Goal: Task Accomplishment & Management: Manage account settings

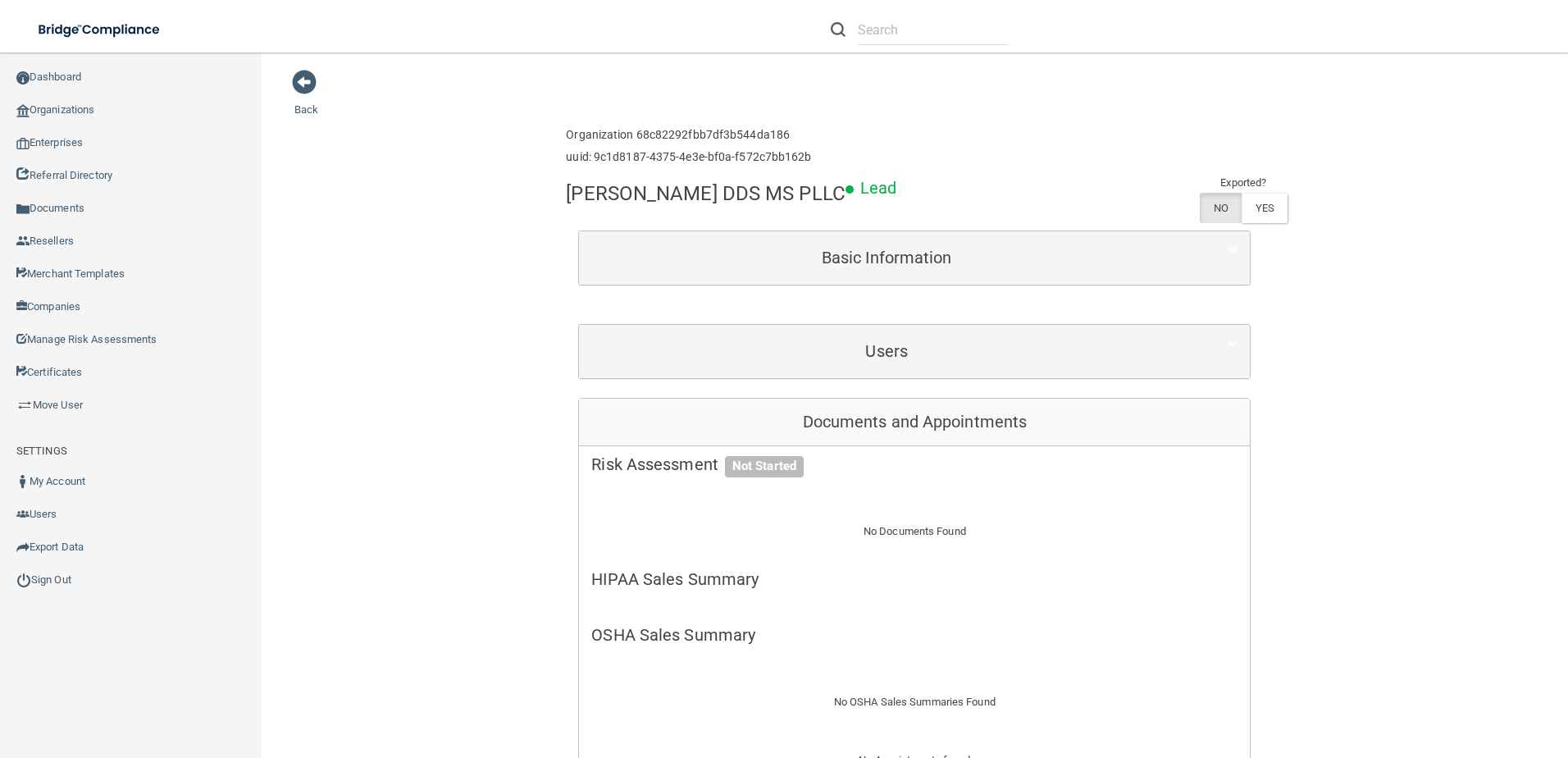
click at [76, 103] on link "Organizations" at bounding box center [131, 110] width 262 height 33
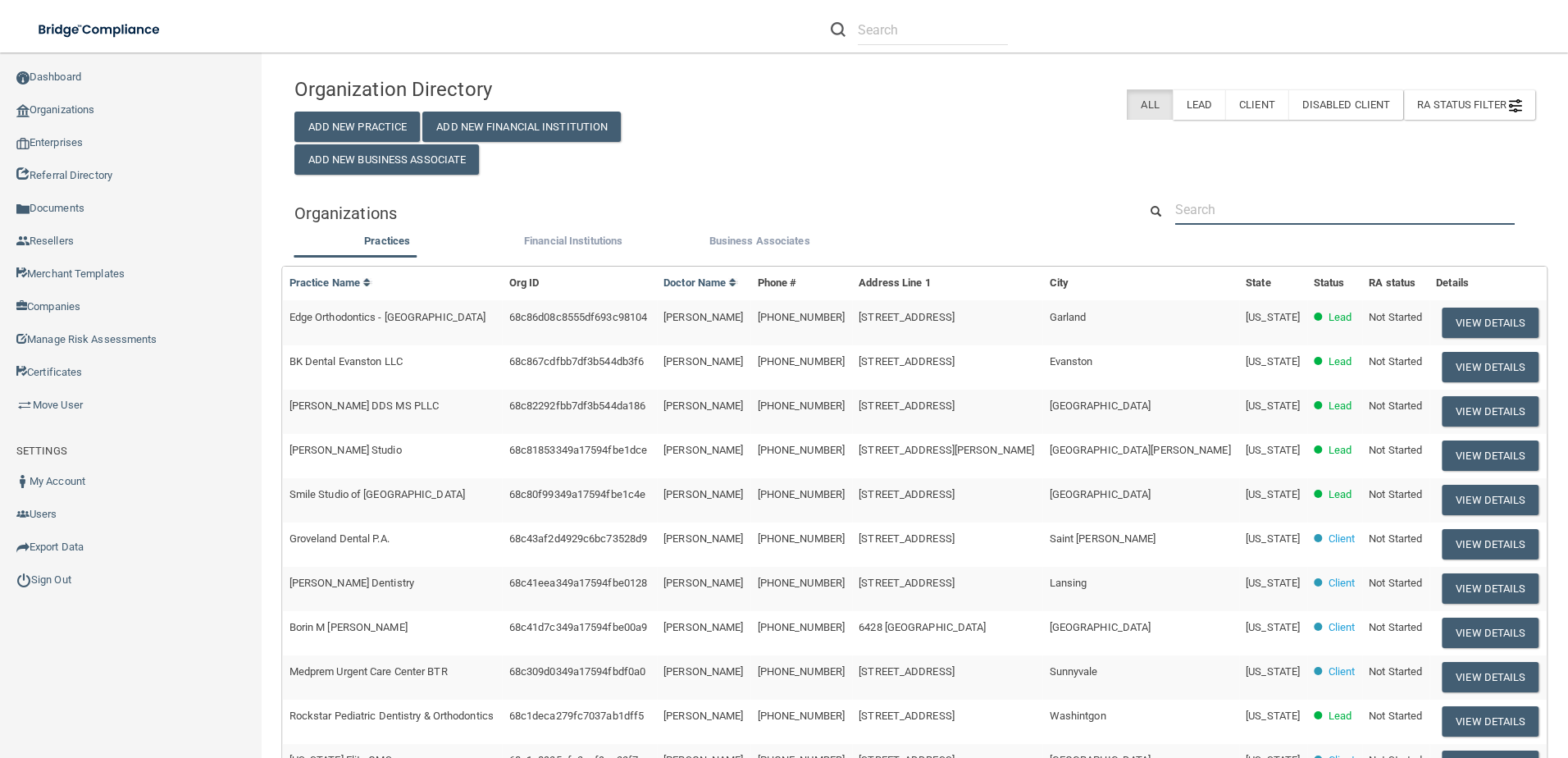
click at [1219, 201] on input "text" at bounding box center [1345, 209] width 339 height 31
paste input "Edge Orthodontics"
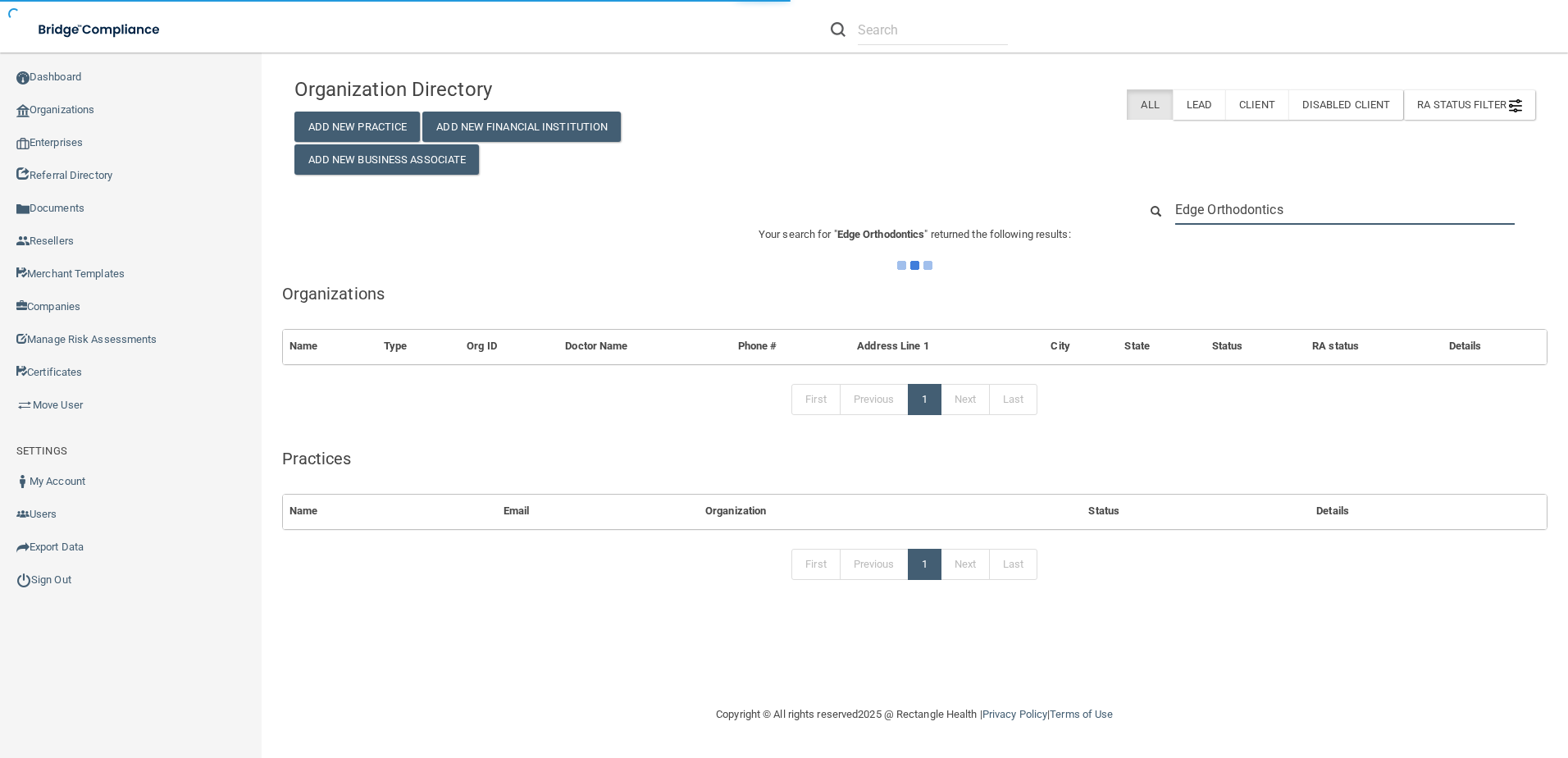
type input "Edge Orthodontics"
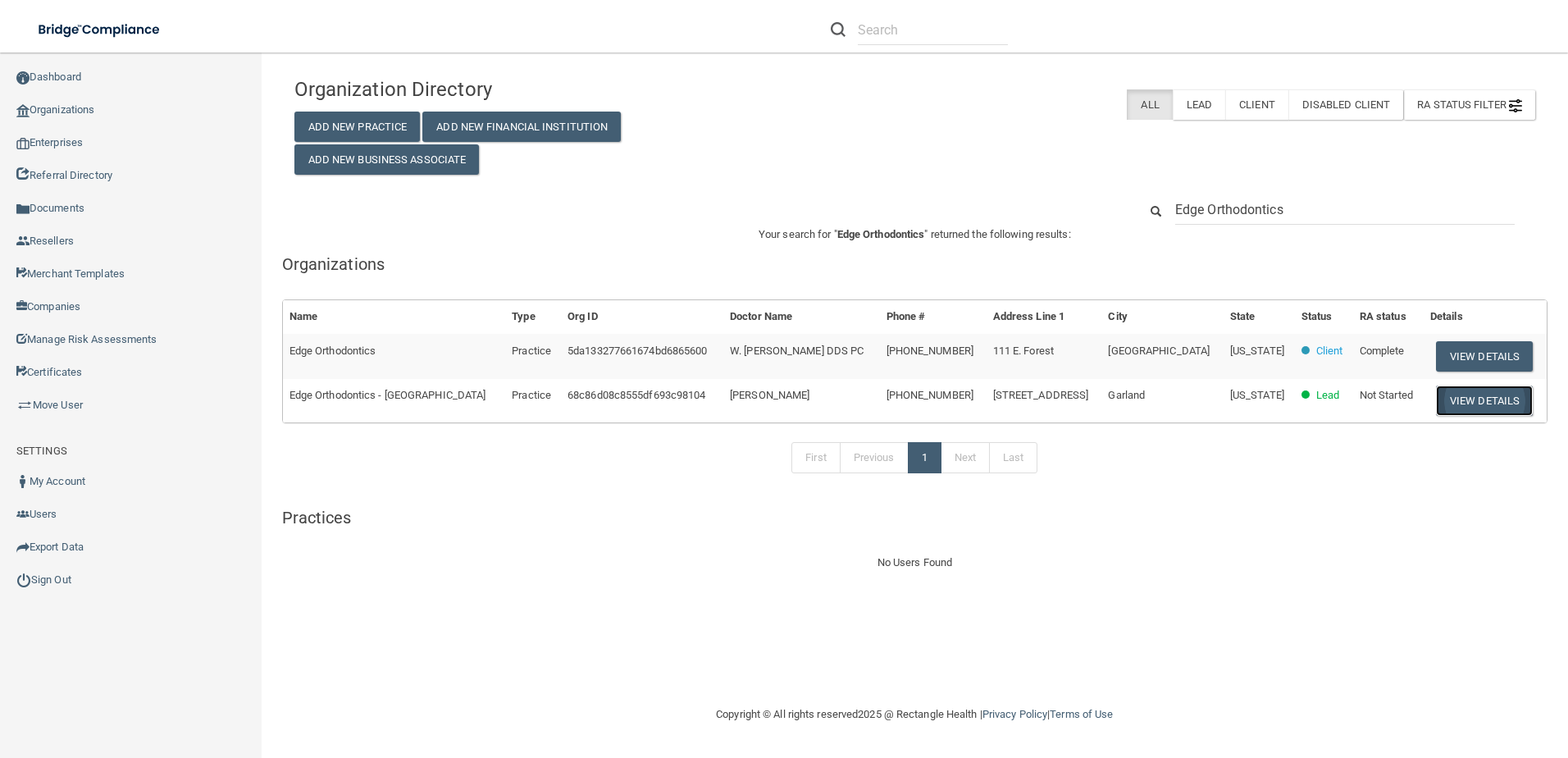
click at [1469, 401] on button "View Details" at bounding box center [1484, 401] width 97 height 31
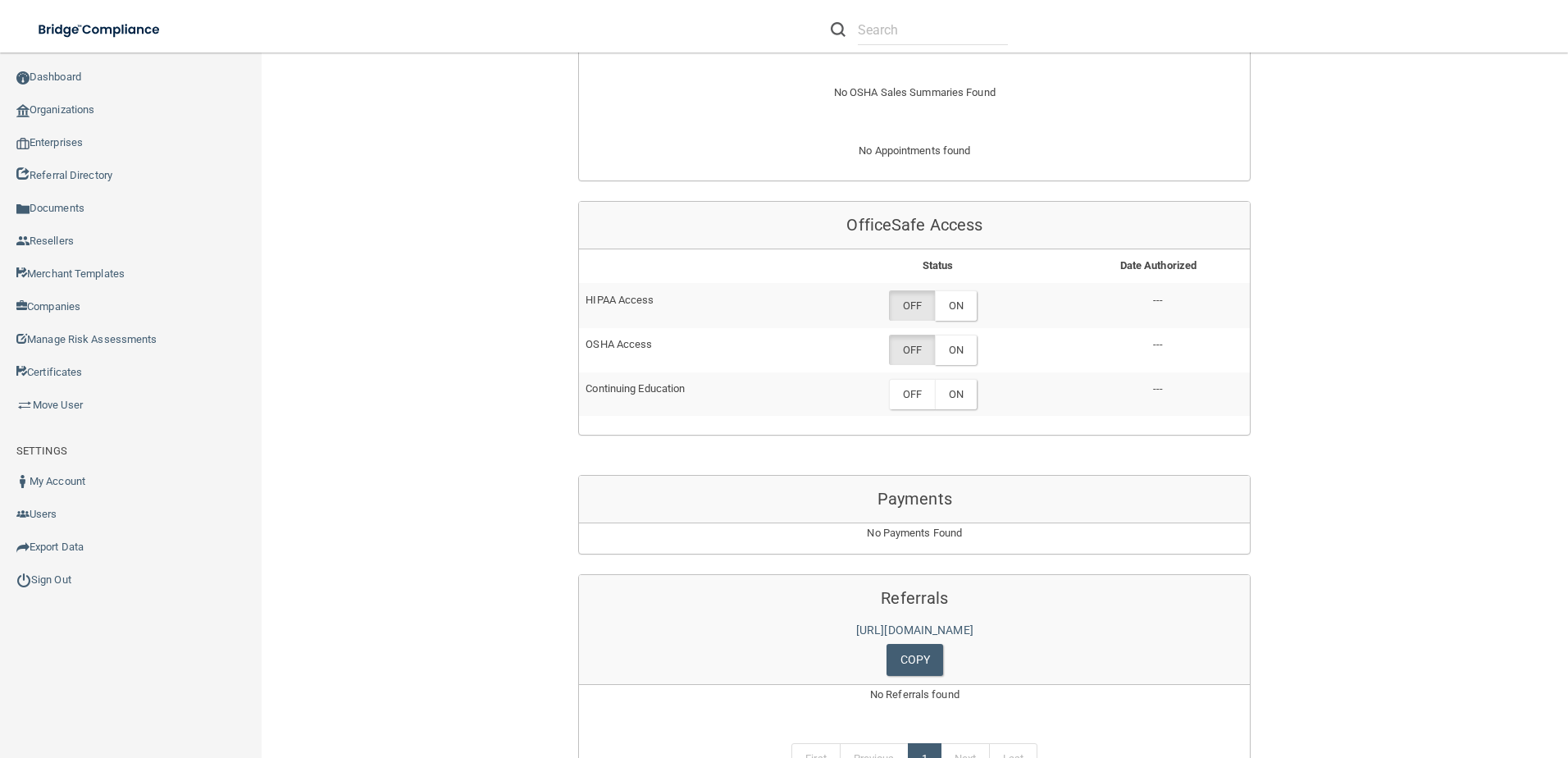
scroll to position [656, 0]
click at [966, 290] on label "ON" at bounding box center [956, 305] width 42 height 31
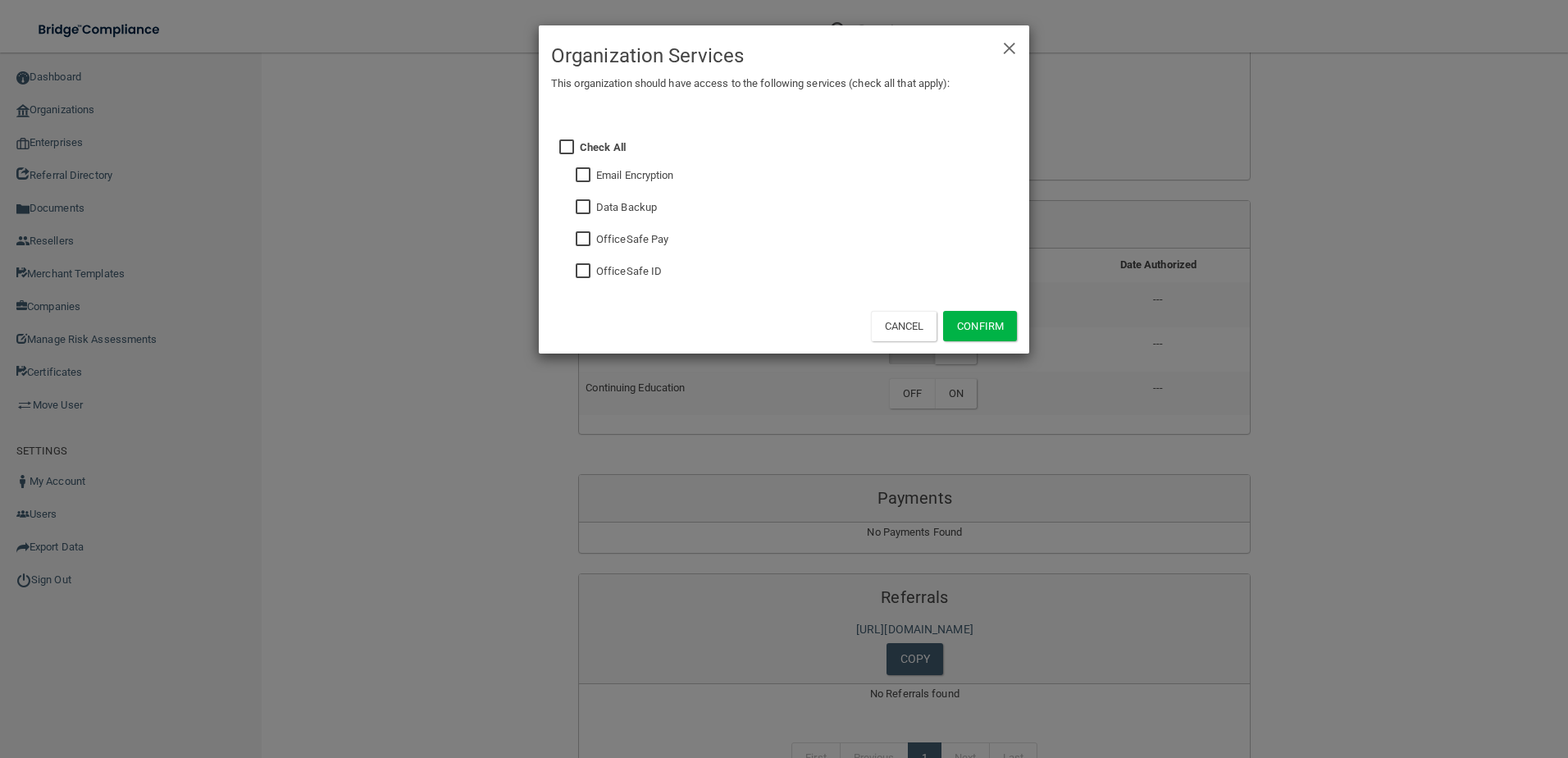
click at [587, 278] on input "checkbox" at bounding box center [585, 271] width 19 height 13
checkbox input "true"
click at [986, 325] on button "Confirm" at bounding box center [980, 326] width 74 height 31
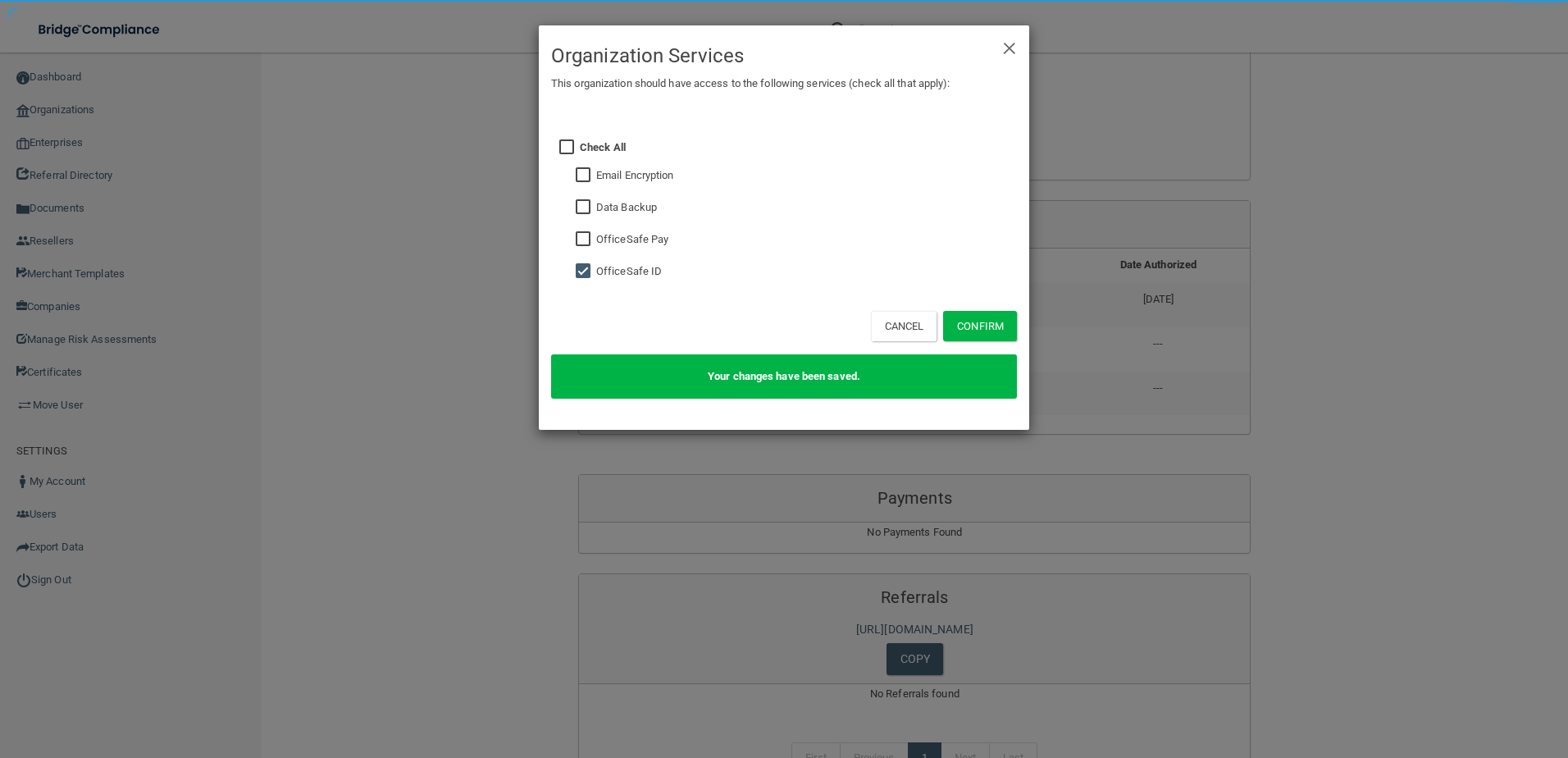
click at [1171, 356] on div "× Close Organization Services This organization should have access to the follo…" at bounding box center [784, 379] width 1568 height 758
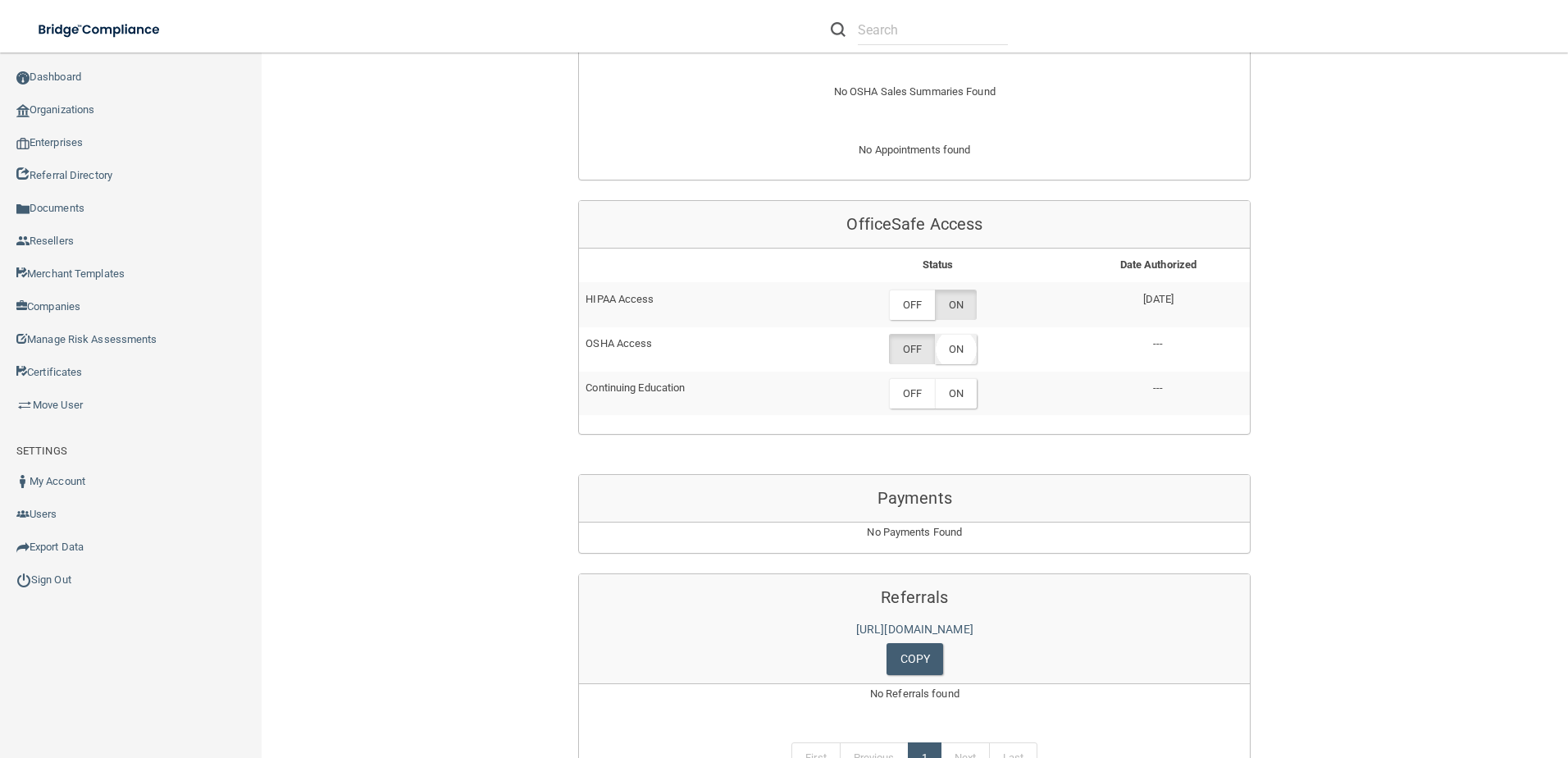
click at [947, 333] on label "ON" at bounding box center [956, 348] width 42 height 31
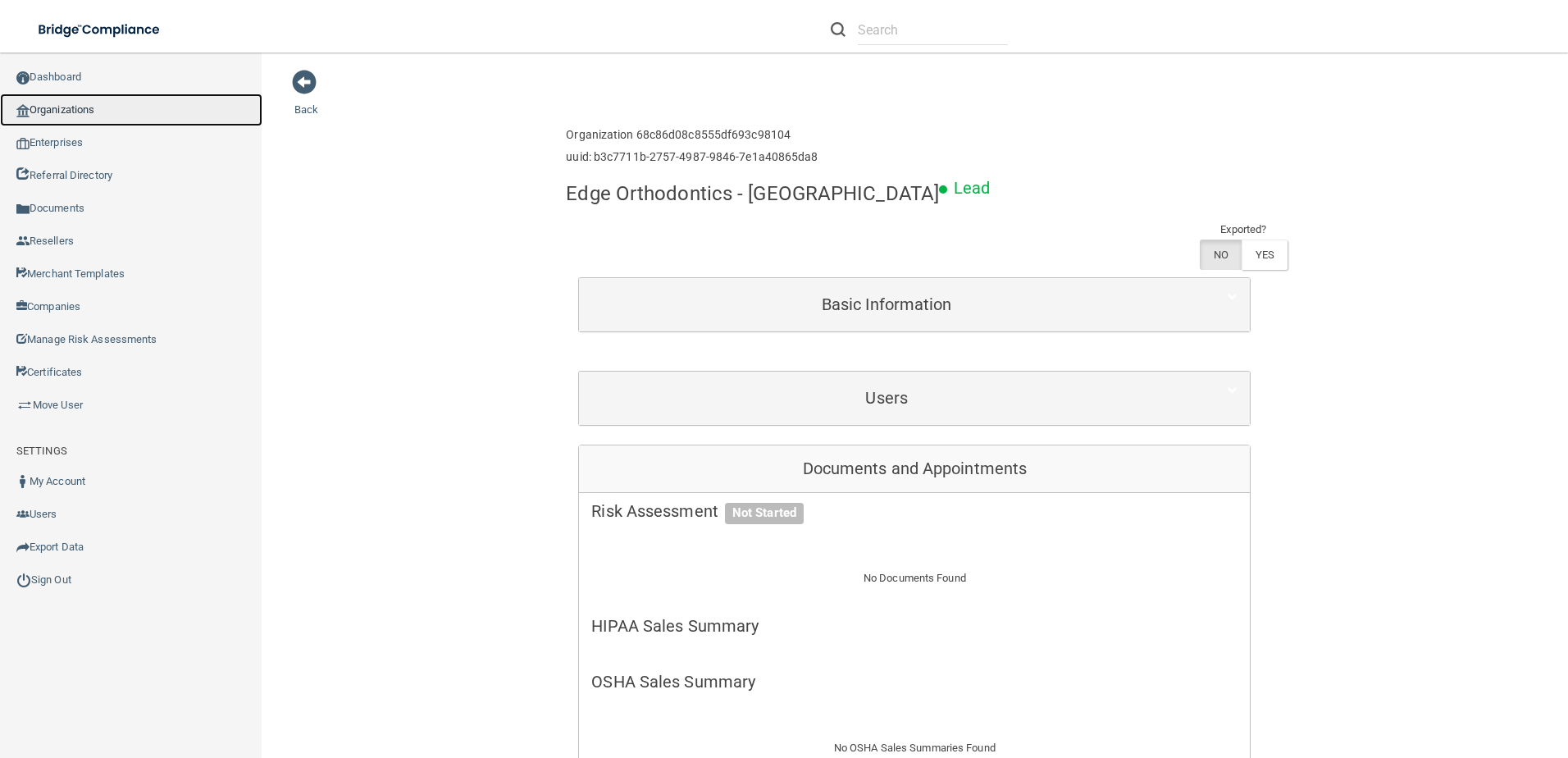
click at [78, 102] on link "Organizations" at bounding box center [131, 110] width 262 height 33
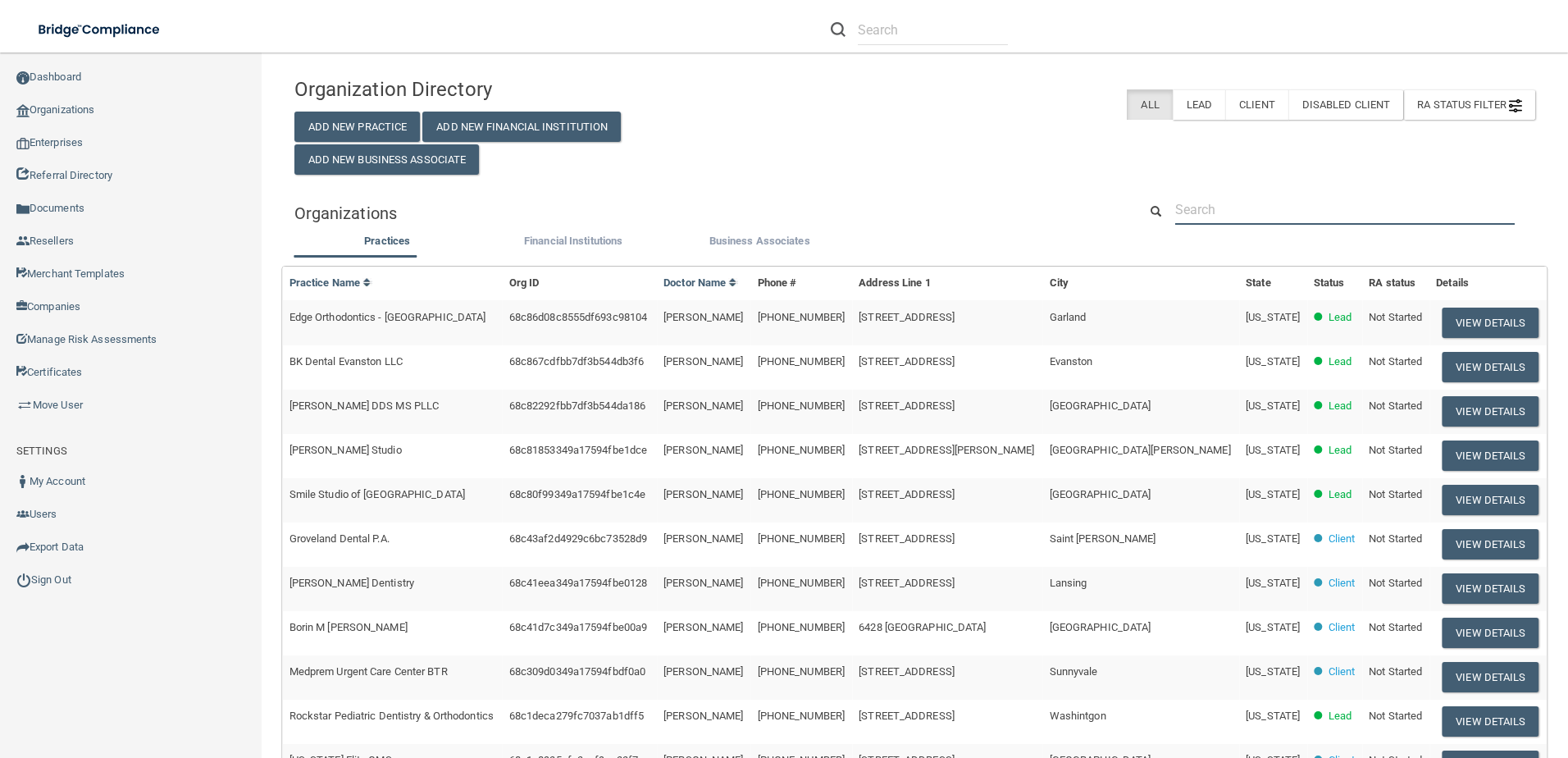
click at [1297, 211] on input "text" at bounding box center [1345, 209] width 339 height 31
paste input "BK Dental Evanston LLC"
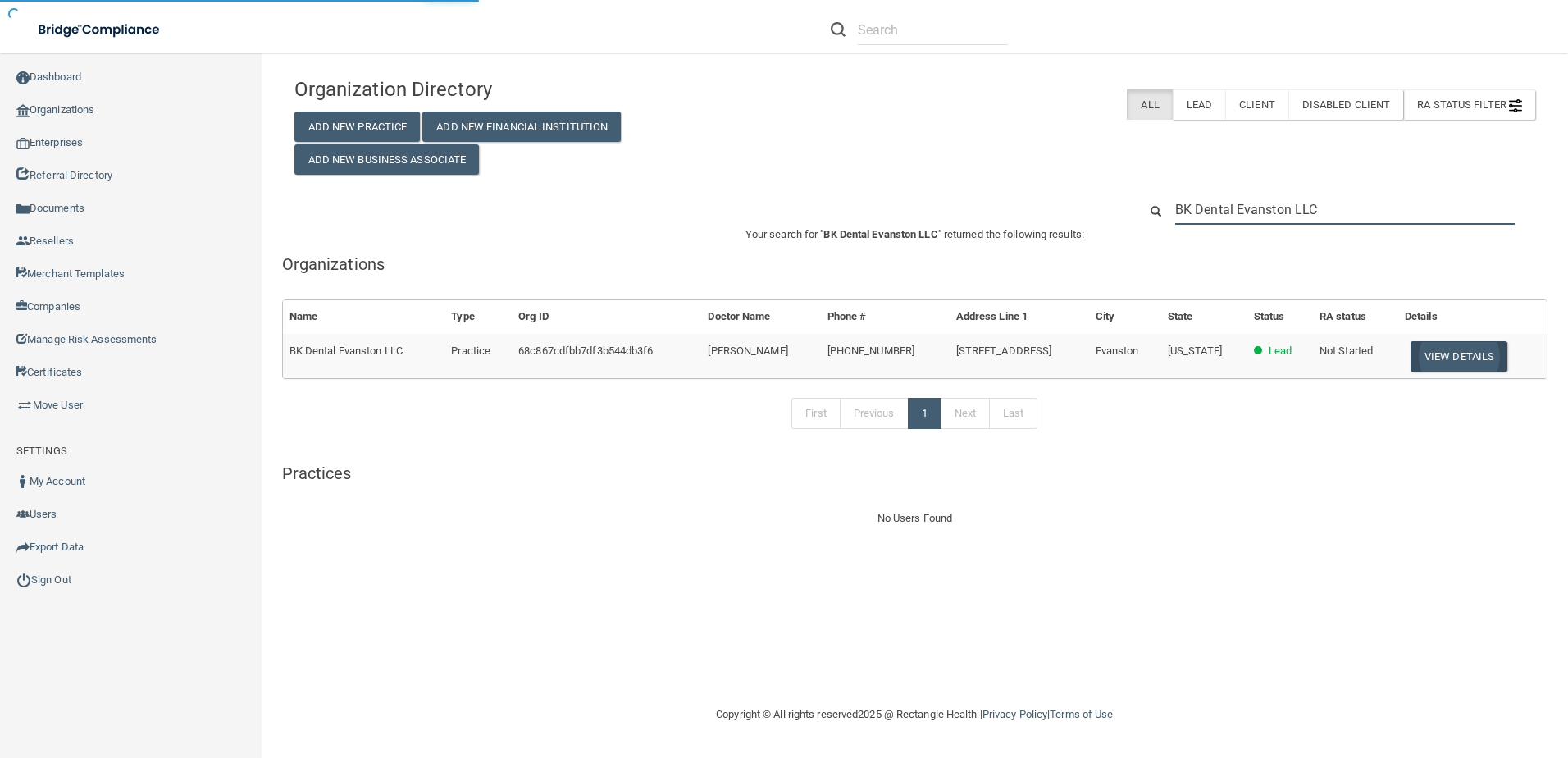
type input "BK Dental Evanston LLC"
click at [1467, 349] on button "View Details" at bounding box center [1459, 356] width 97 height 31
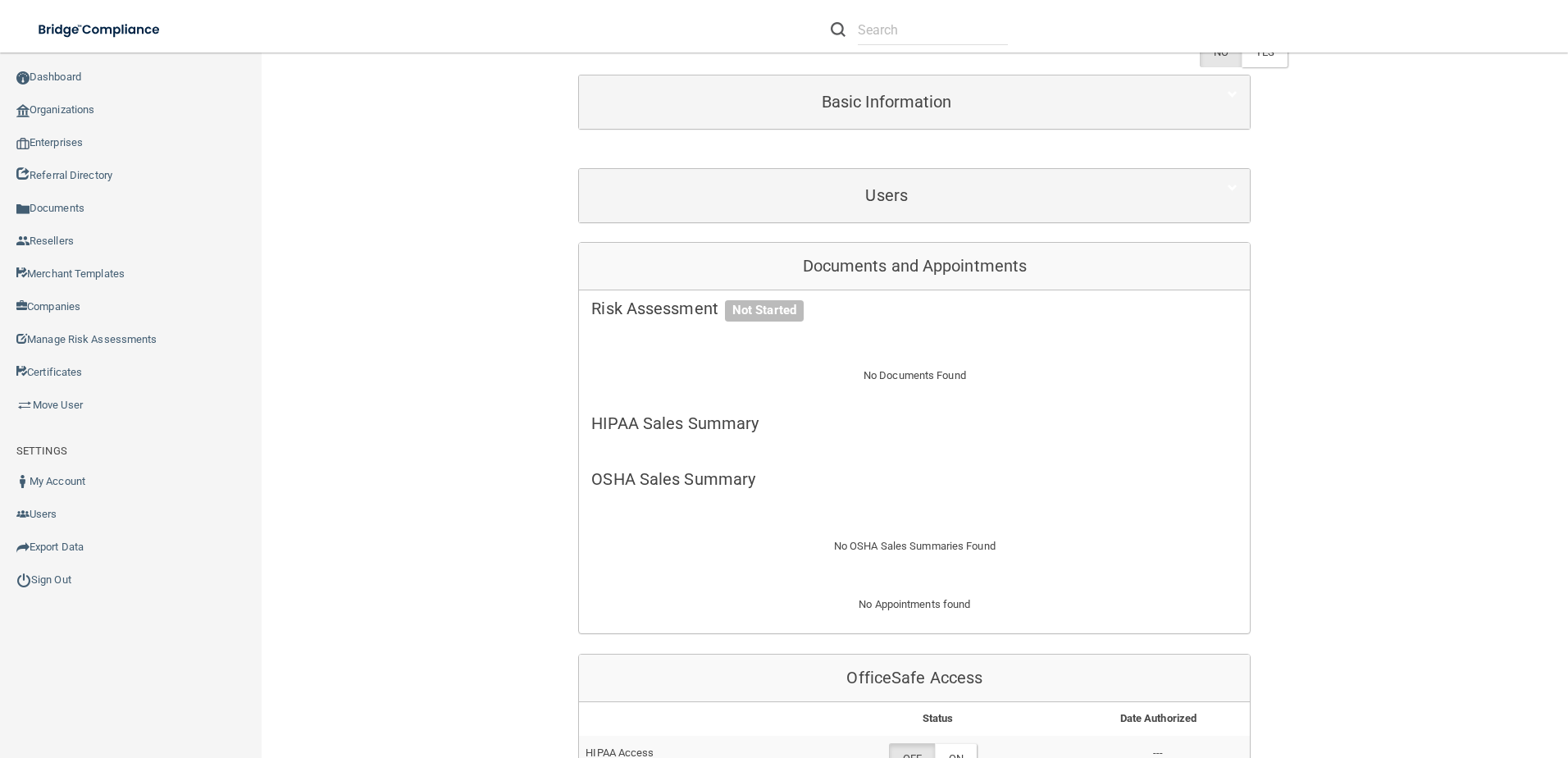
scroll to position [410, 0]
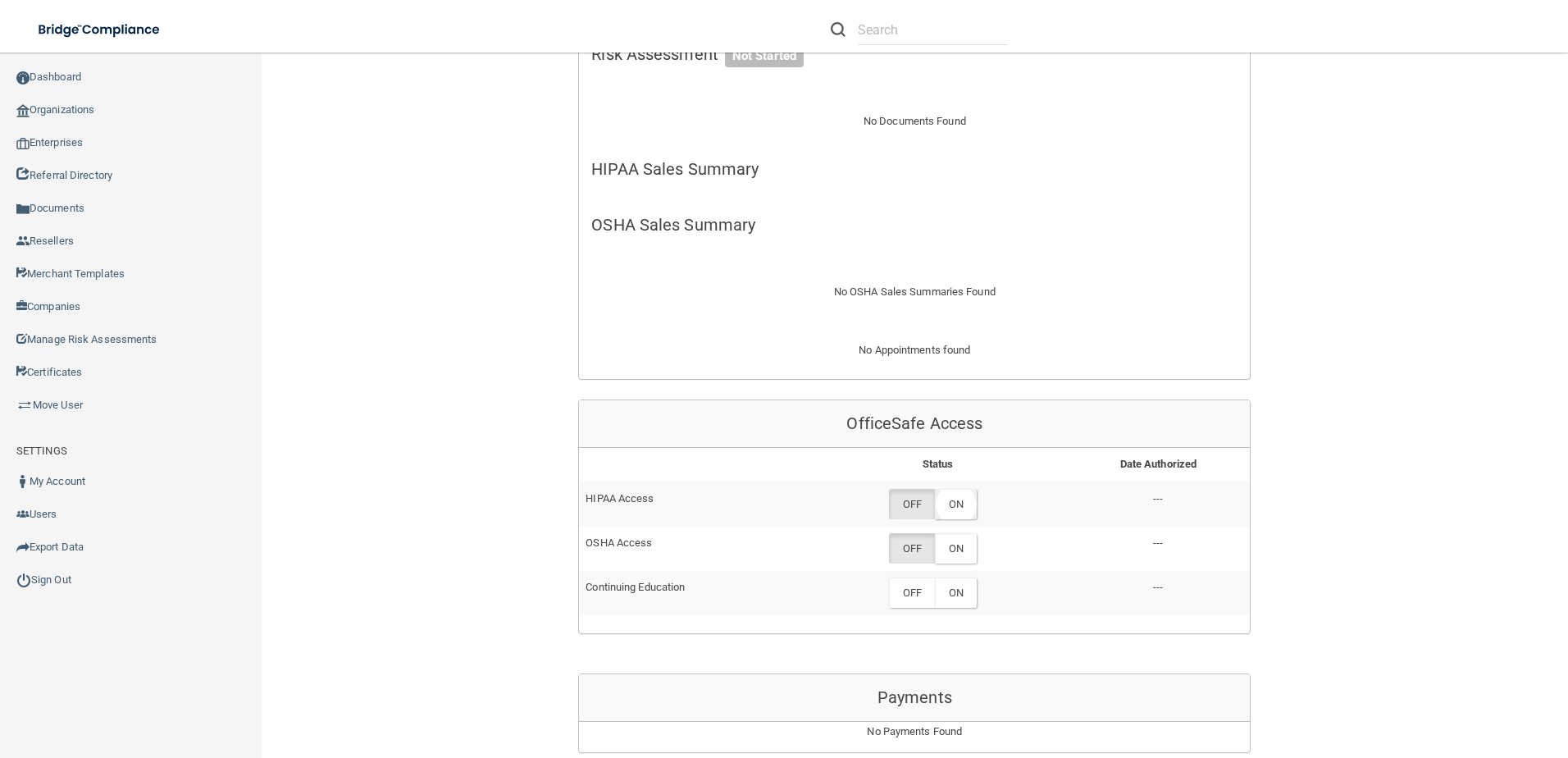
click at [958, 495] on label "ON" at bounding box center [956, 504] width 42 height 31
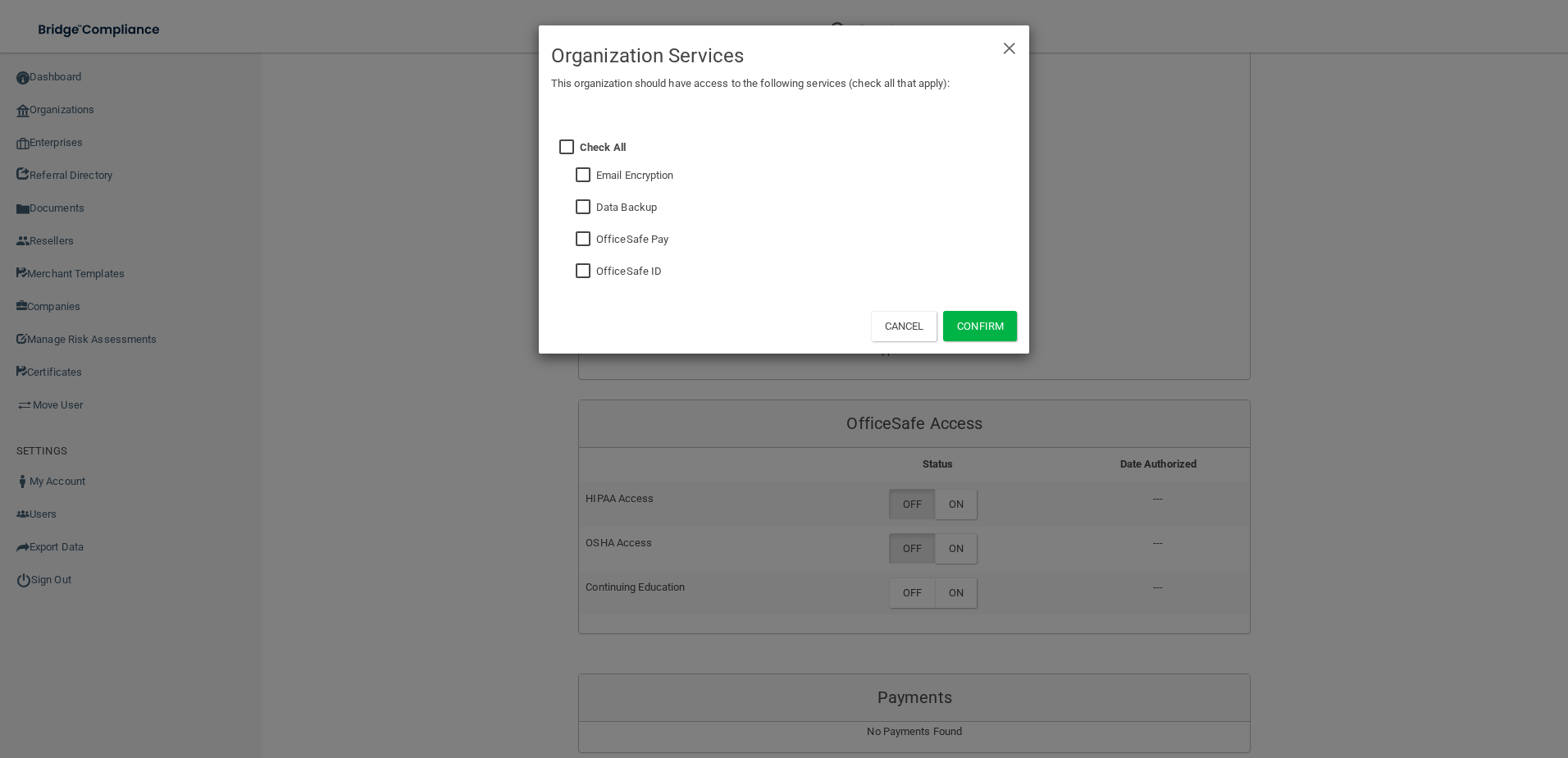
click at [578, 267] on input "checkbox" at bounding box center [585, 271] width 19 height 13
checkbox input "true"
click at [961, 321] on button "Confirm" at bounding box center [980, 326] width 74 height 31
click at [956, 554] on div "× Close Organization Services This organization should have access to the follo…" at bounding box center [784, 379] width 1568 height 758
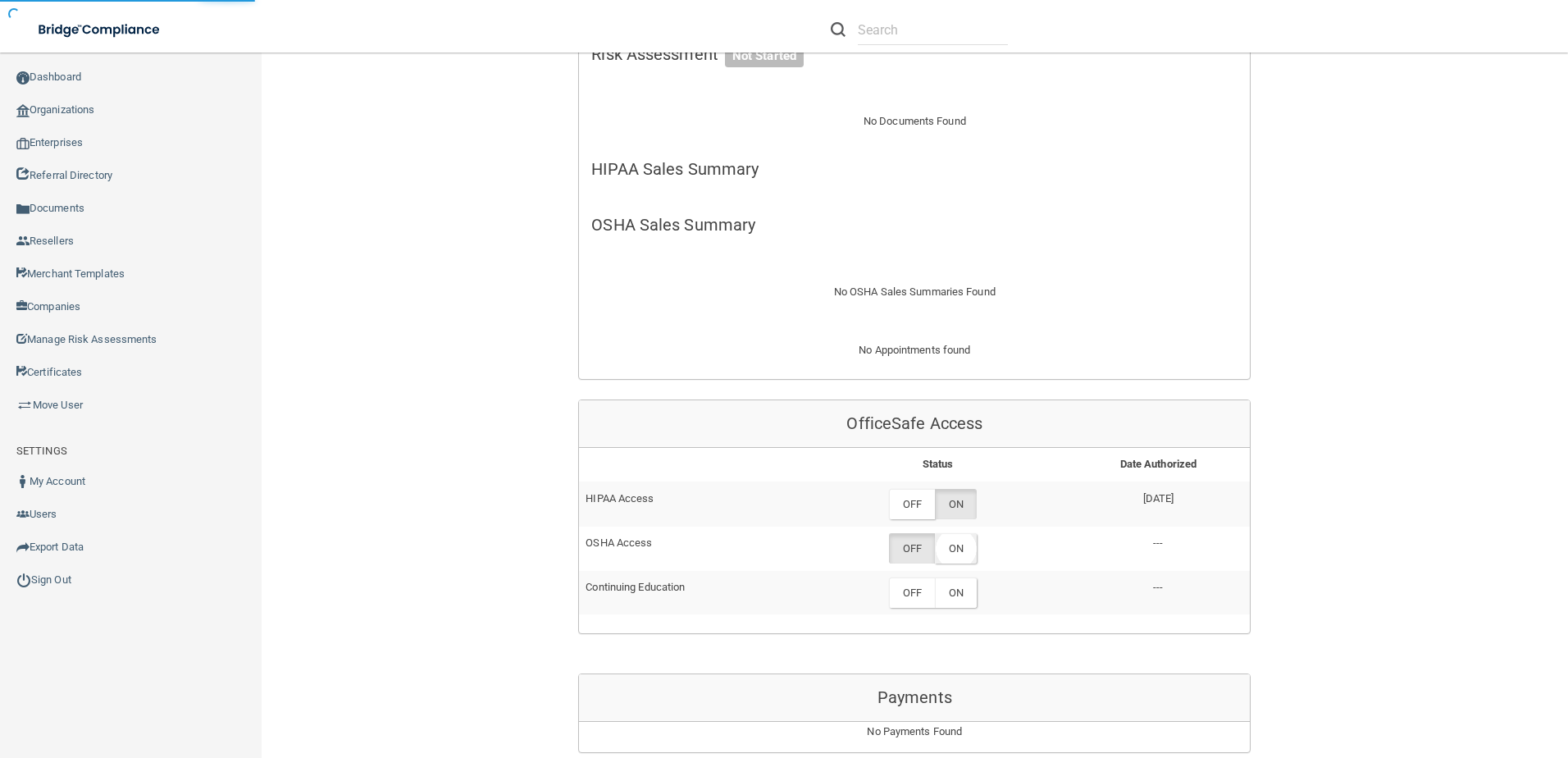
click at [956, 549] on label "ON" at bounding box center [956, 548] width 42 height 31
